Goal: Transaction & Acquisition: Purchase product/service

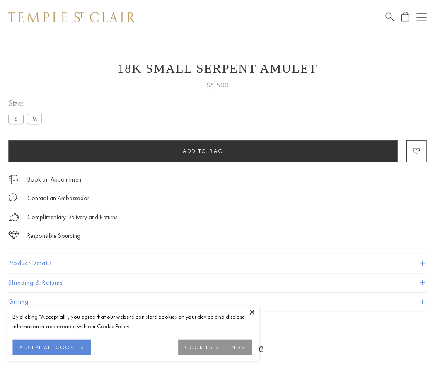
scroll to position [3, 0]
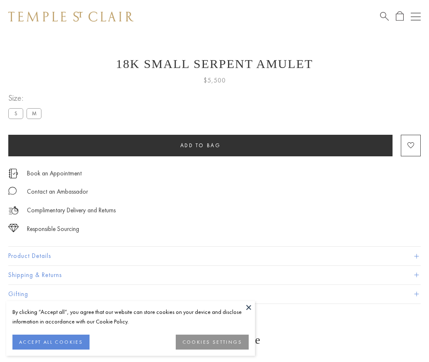
click at [200, 145] on span "Add to bag" at bounding box center [200, 145] width 41 height 7
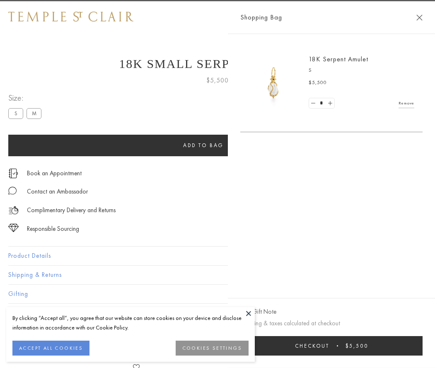
click at [423, 346] on button "Checkout $5,500" at bounding box center [331, 345] width 182 height 19
